Goal: Check status

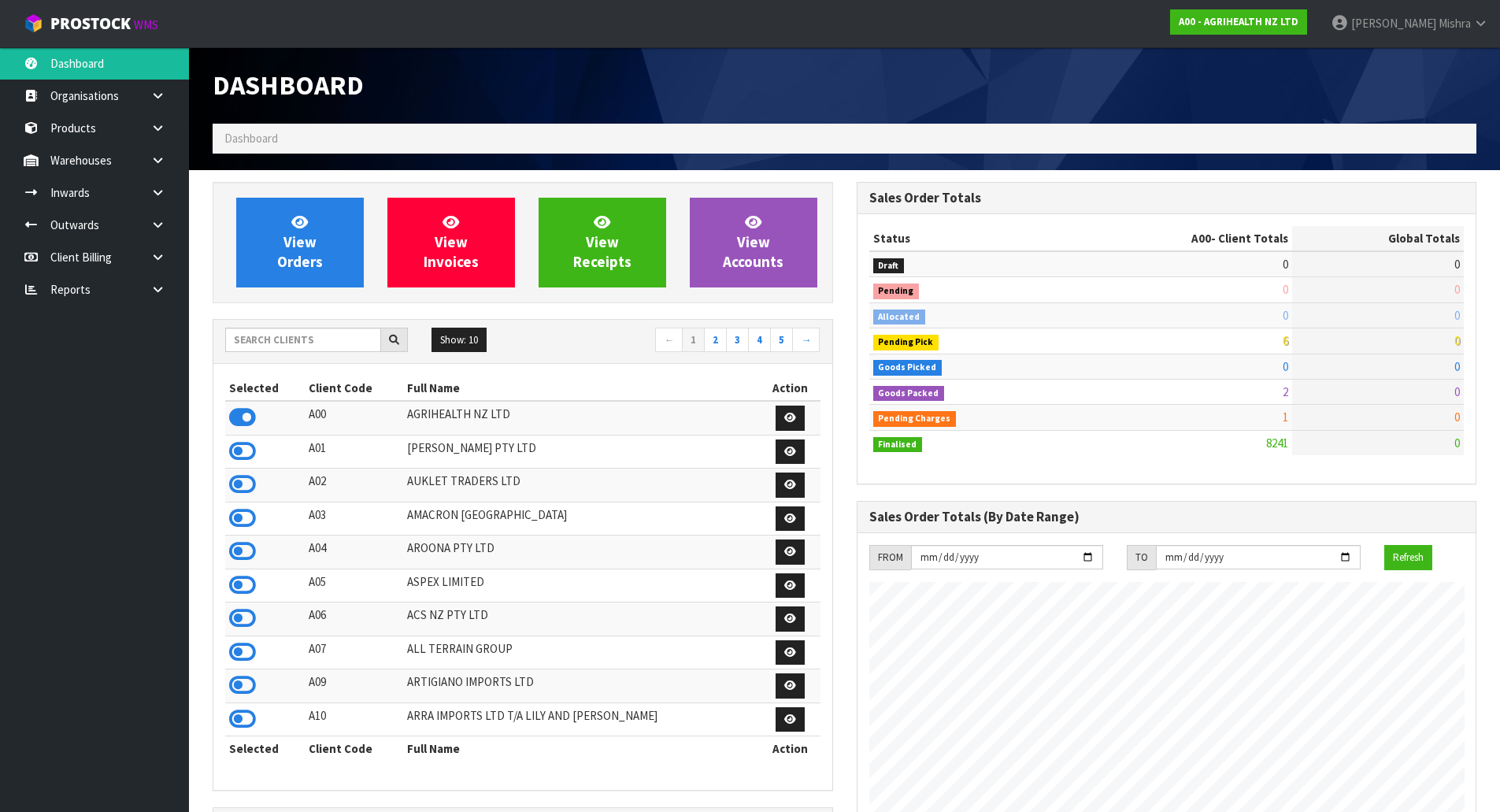
scroll to position [1193, 644]
click at [257, 326] on div "Show: 10 5 10 25 50 ← 1 2 3 4 5 →" at bounding box center [522, 342] width 619 height 44
click at [255, 335] on input "text" at bounding box center [303, 340] width 155 height 24
type input "C09"
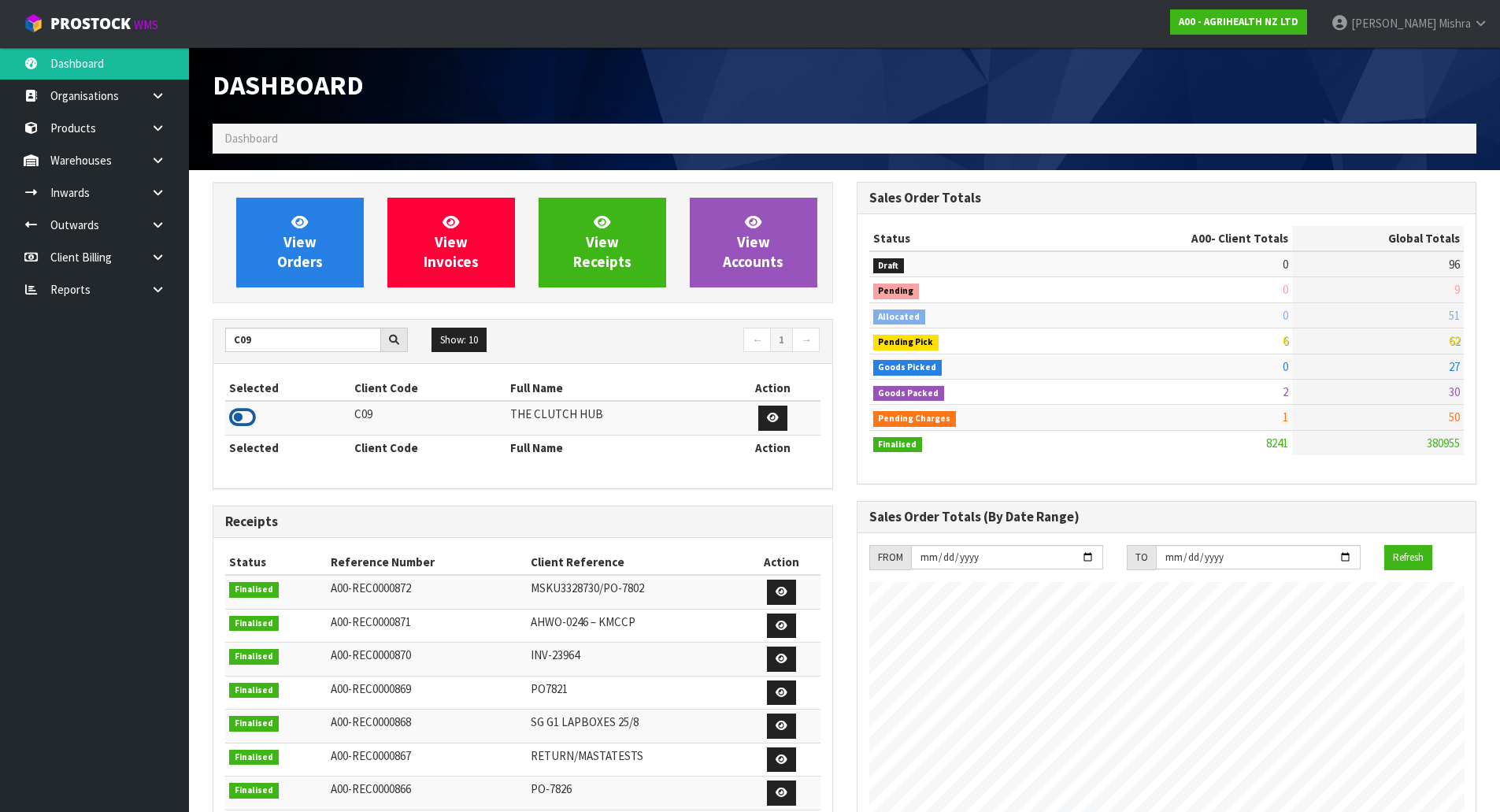
click at [235, 414] on icon at bounding box center [242, 417] width 27 height 24
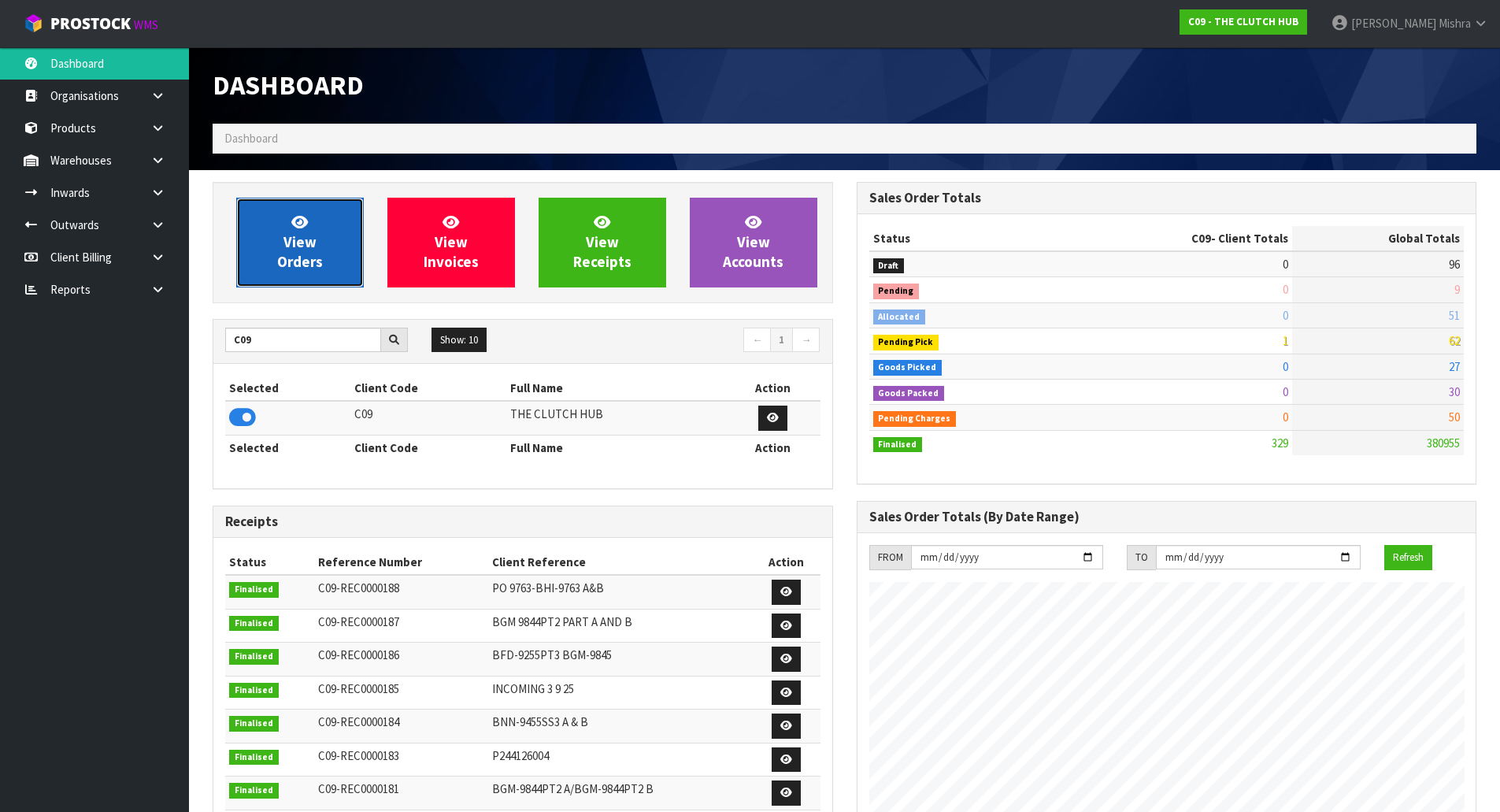
click at [286, 259] on span "View Orders" at bounding box center [300, 241] width 46 height 59
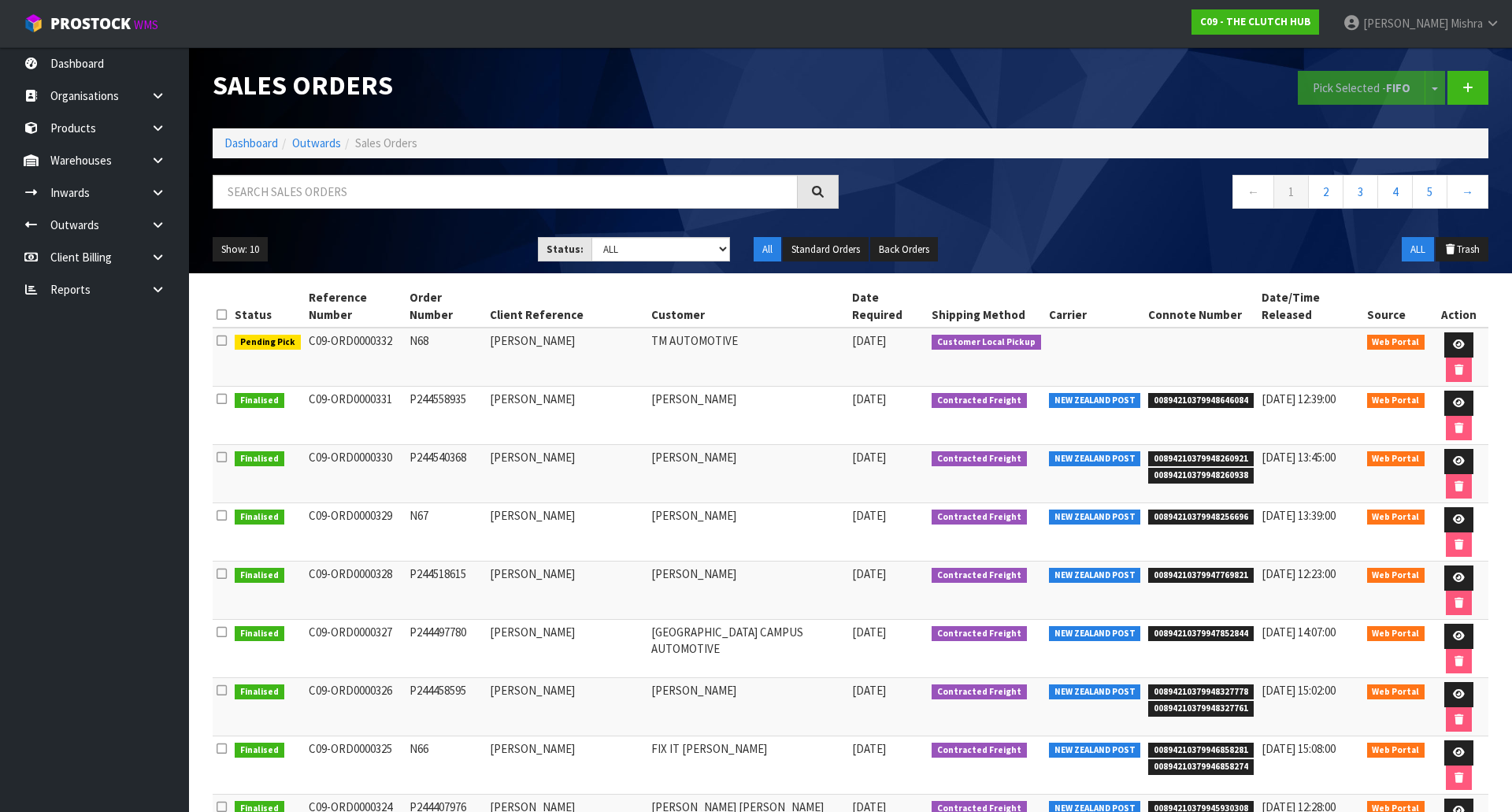
drag, startPoint x: 1187, startPoint y: 330, endPoint x: 389, endPoint y: 335, distance: 798.0
click at [389, 335] on tr "Pending Pick C09-ORD0000332 N68 [PERSON_NAME] TM AUTOMOTIVE [DATE] Customer Loc…" at bounding box center [850, 357] width 1276 height 59
click at [389, 334] on td "C09-ORD0000332" at bounding box center [355, 357] width 101 height 59
click at [389, 329] on td "C09-ORD0000332" at bounding box center [355, 357] width 101 height 59
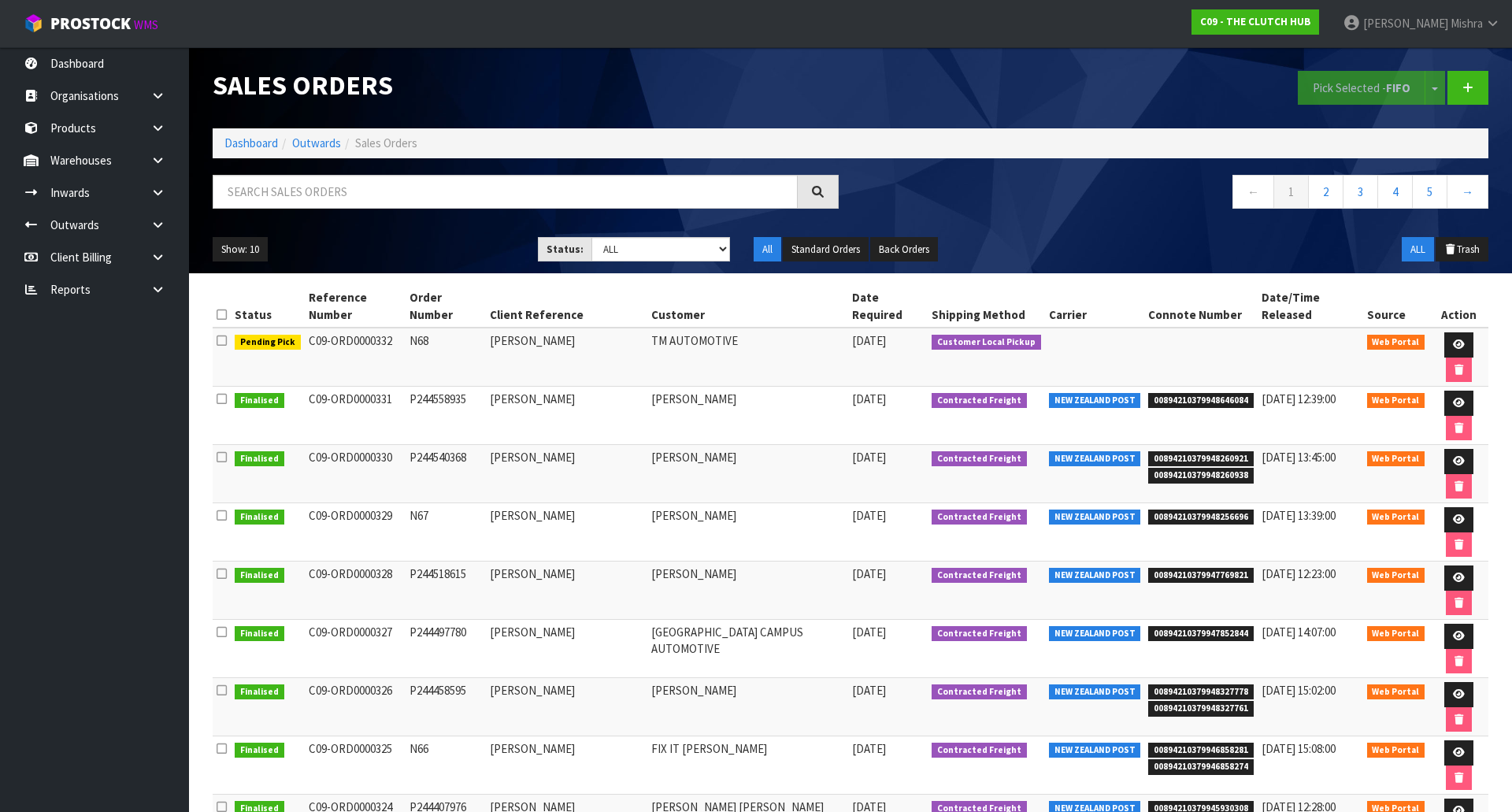
click at [389, 328] on td "C09-ORD0000332" at bounding box center [355, 357] width 101 height 59
click at [626, 328] on td "[PERSON_NAME]" at bounding box center [567, 357] width 162 height 59
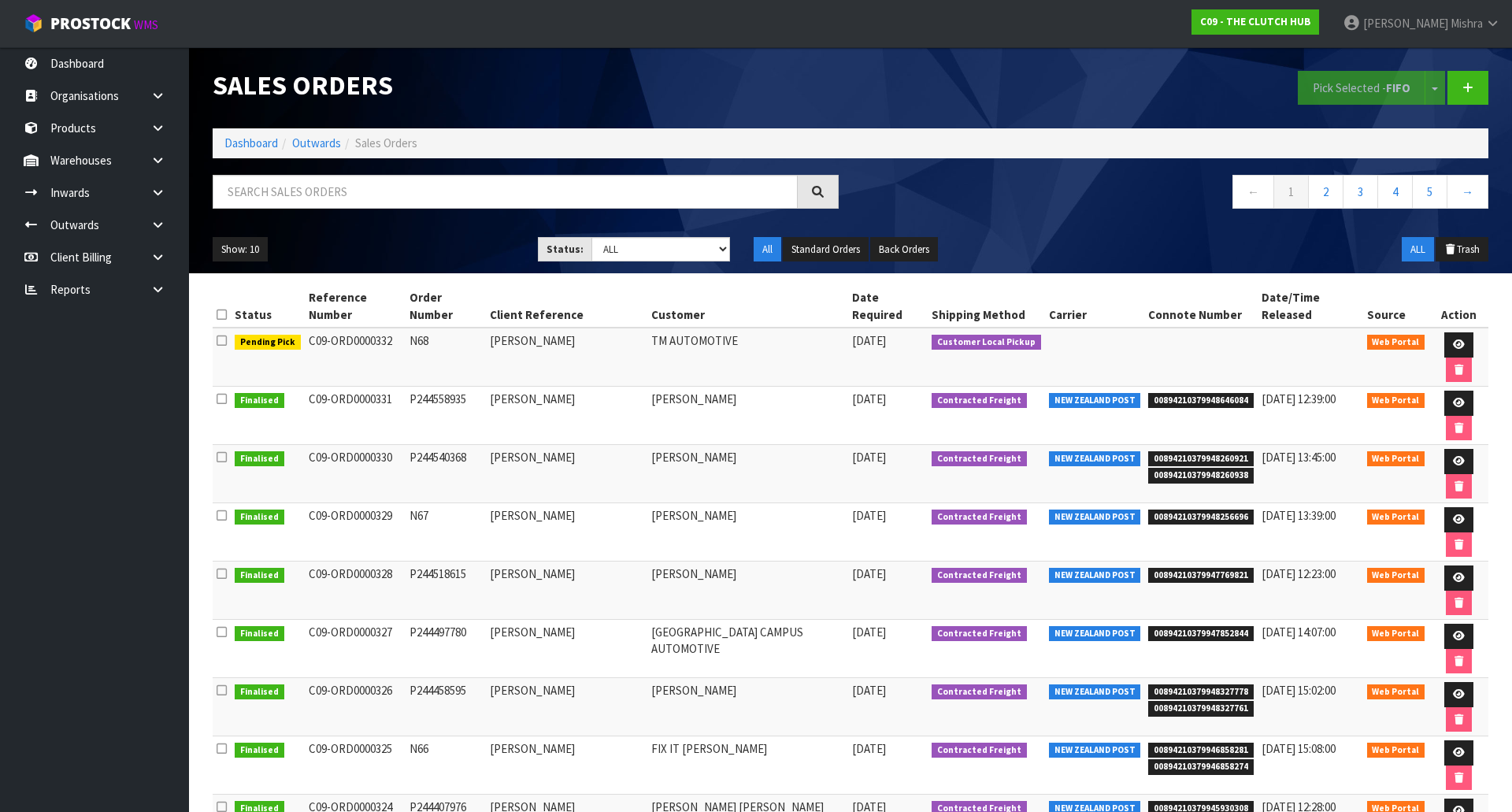
click at [626, 328] on td "[PERSON_NAME]" at bounding box center [567, 357] width 162 height 59
click at [1453, 340] on icon at bounding box center [1459, 345] width 12 height 10
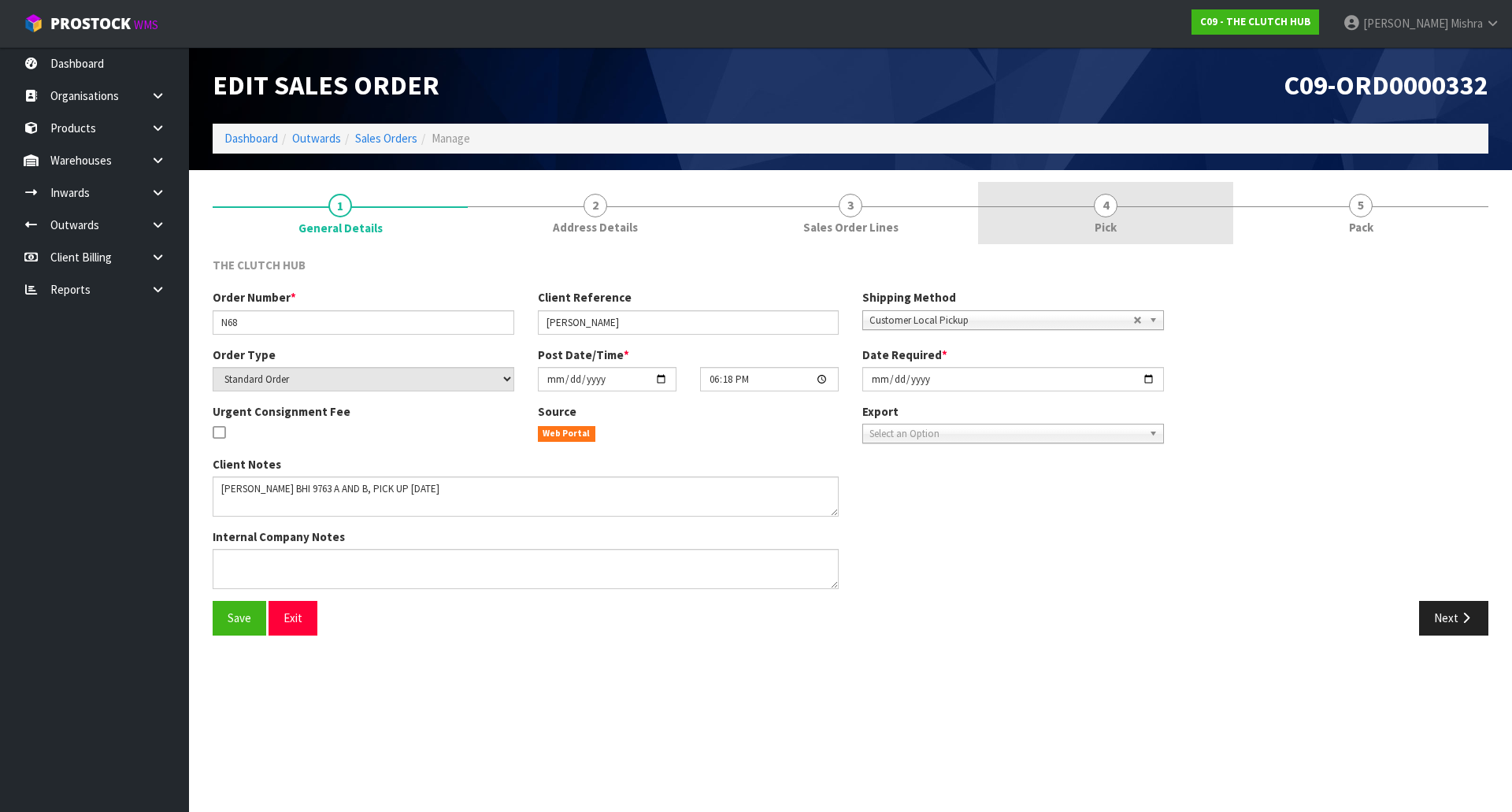
click at [1067, 227] on link "4 Pick" at bounding box center [1105, 213] width 255 height 62
